Goal: Book appointment/travel/reservation

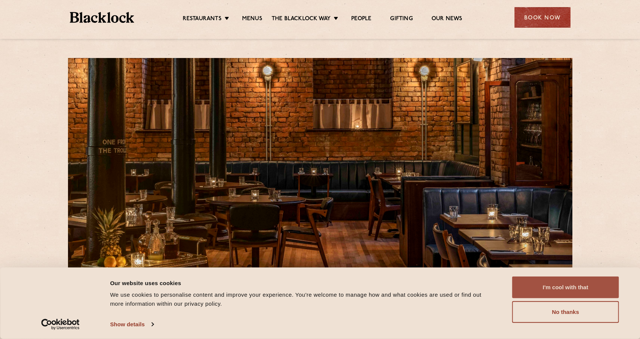
click at [572, 286] on button "I'm cool with that" at bounding box center [566, 287] width 107 height 22
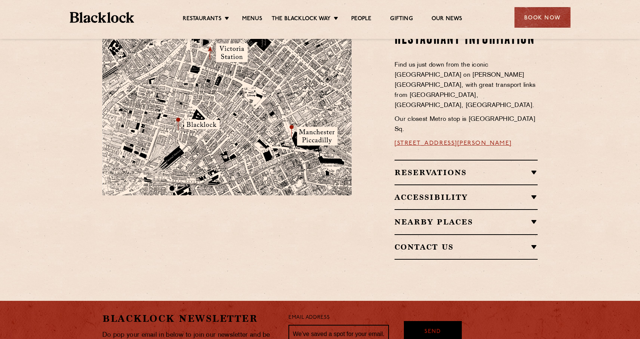
scroll to position [450, 0]
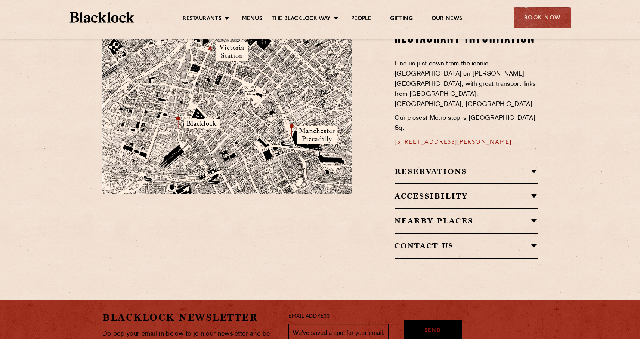
click at [442, 167] on h2 "Reservations" at bounding box center [466, 171] width 143 height 9
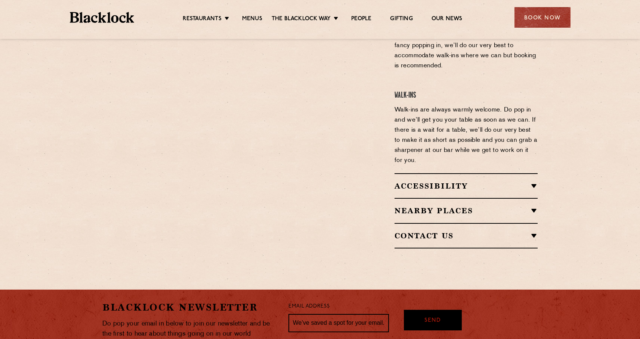
scroll to position [741, 0]
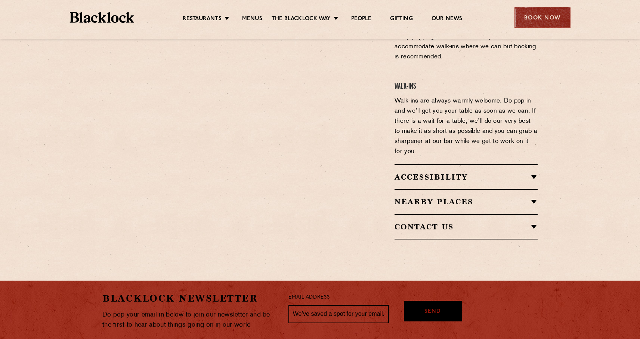
click at [542, 16] on div "Book Now" at bounding box center [543, 17] width 56 height 21
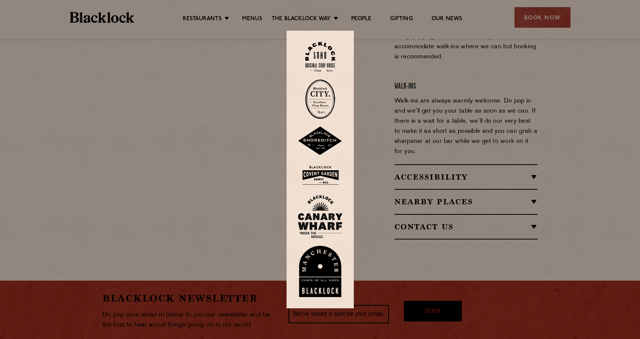
click at [329, 258] on img at bounding box center [320, 272] width 45 height 52
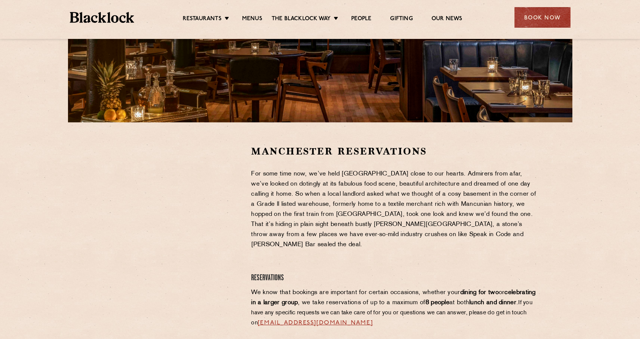
scroll to position [212, 0]
